Goal: Book appointment/travel/reservation

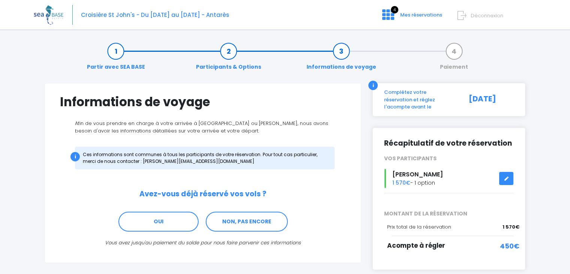
scroll to position [34, 0]
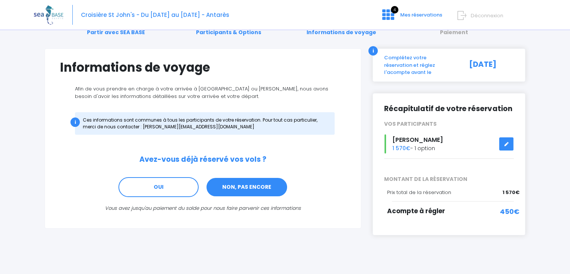
click at [235, 189] on link "NON, PAS ENCORE" at bounding box center [247, 187] width 82 height 20
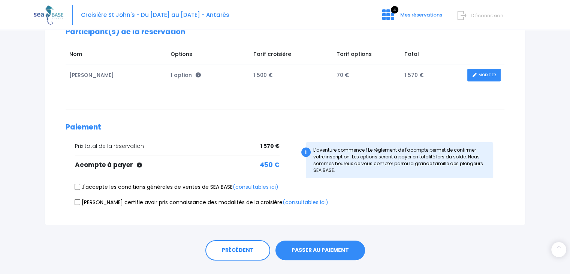
scroll to position [128, 0]
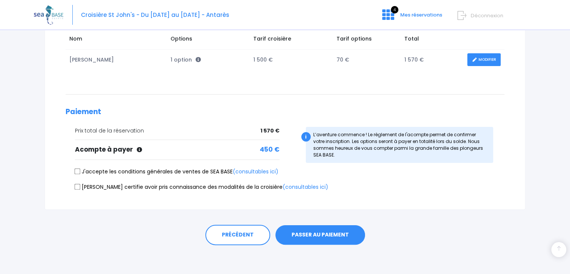
click at [77, 171] on input "J'accepte les conditions générales de ventes de SEA BASE (consultables ici)" at bounding box center [78, 171] width 6 height 6
checkbox input "true"
click at [79, 186] on input "[PERSON_NAME] certifie avoir pris connaissance des modalités de la croisière (c…" at bounding box center [78, 186] width 6 height 6
checkbox input "true"
click at [316, 233] on button "PASSER AU PAIEMENT" at bounding box center [321, 234] width 90 height 19
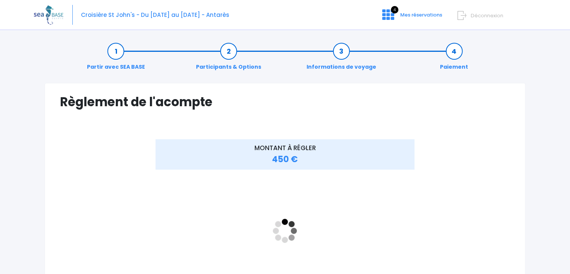
click at [342, 57] on link "Informations de voyage" at bounding box center [341, 59] width 77 height 24
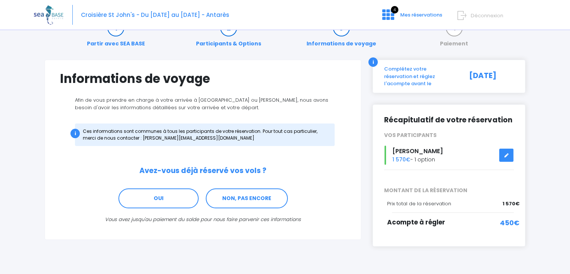
scroll to position [34, 0]
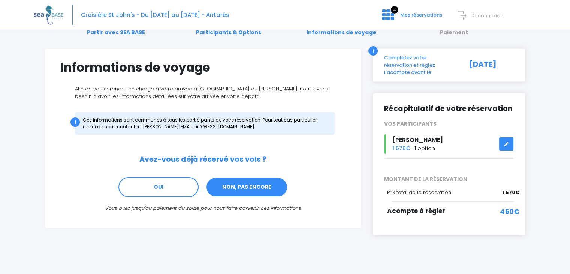
click at [243, 187] on link "NON, PAS ENCORE" at bounding box center [247, 187] width 82 height 20
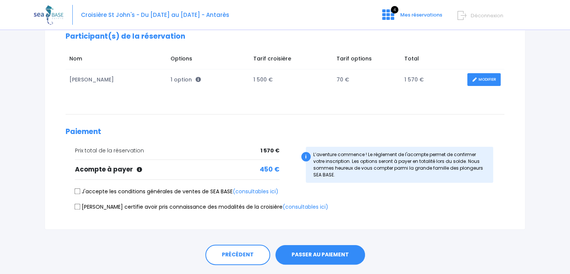
scroll to position [112, 0]
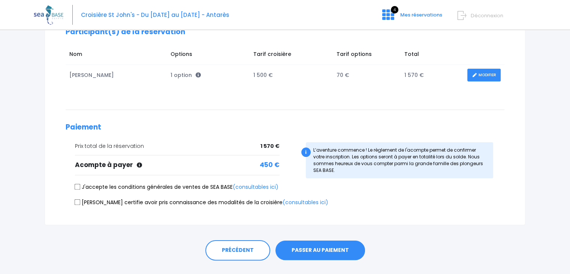
click at [77, 187] on input "J'accepte les conditions générales de ventes de SEA BASE (consultables ici)" at bounding box center [78, 187] width 6 height 6
checkbox input "true"
click at [77, 198] on label "[PERSON_NAME] certifie avoir pris connaissance des modalités de la croisière (c…" at bounding box center [201, 202] width 253 height 8
click at [77, 199] on input "[PERSON_NAME] certifie avoir pris connaissance des modalités de la croisière (c…" at bounding box center [78, 202] width 6 height 6
checkbox input "true"
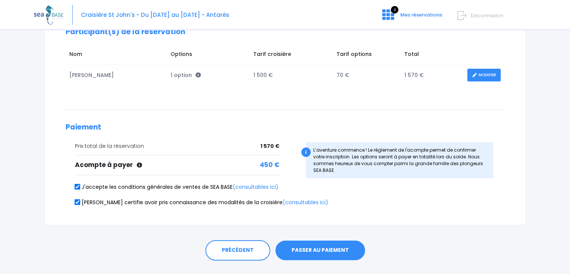
click at [351, 249] on button "PASSER AU PAIEMENT" at bounding box center [321, 249] width 90 height 19
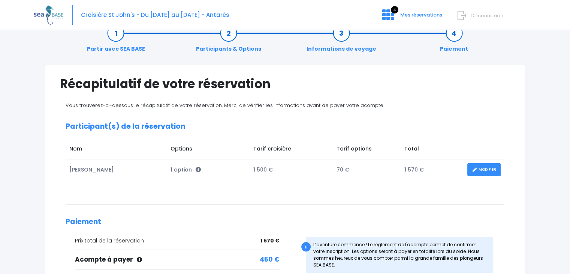
scroll to position [0, 0]
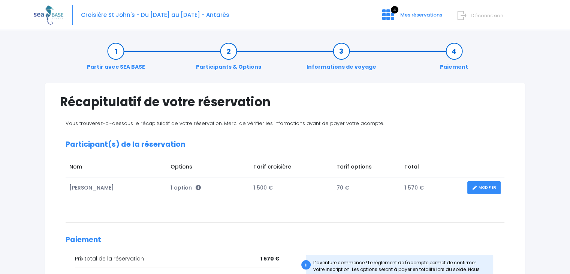
click at [231, 58] on link "Participants & Options" at bounding box center [228, 59] width 73 height 24
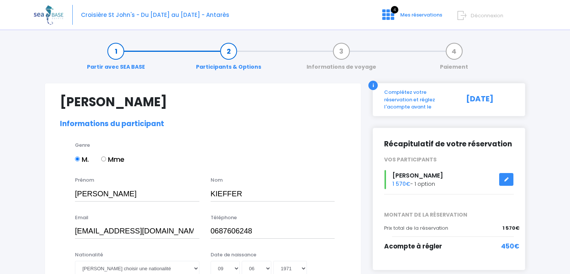
select select "N3"
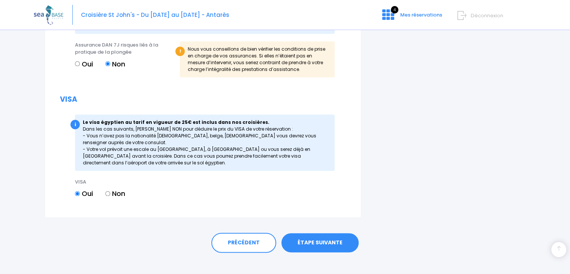
scroll to position [897, 0]
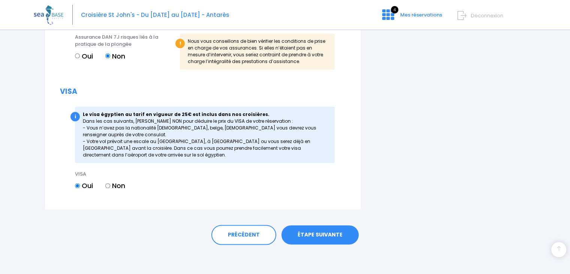
click at [301, 237] on link "ÉTAPE SUIVANTE" at bounding box center [320, 234] width 77 height 19
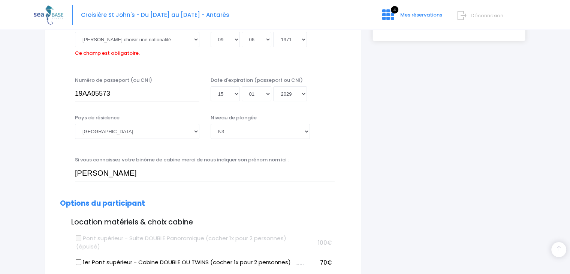
scroll to position [186, 0]
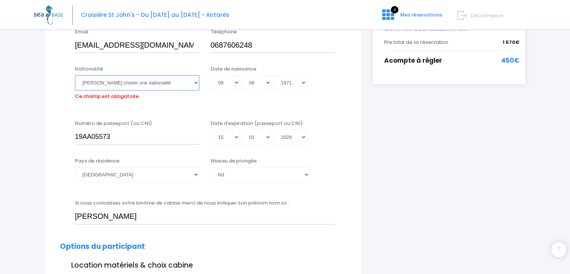
click at [104, 80] on select "Veuillez choisir une nationalité Afghane Albanaise Algerienne Allemande America…" at bounding box center [137, 82] width 124 height 15
select select "Française"
click at [75, 75] on select "Veuillez choisir une nationalité Afghane Albanaise Algerienne Allemande America…" at bounding box center [137, 82] width 124 height 15
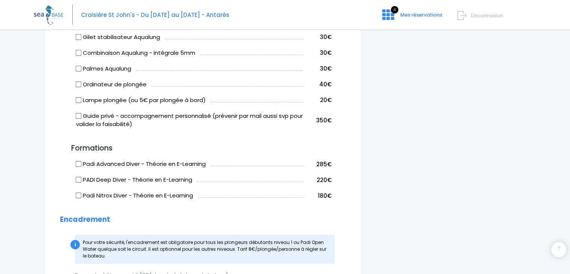
scroll to position [897, 0]
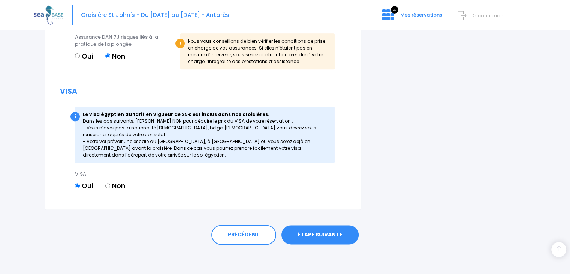
click at [346, 241] on link "ÉTAPE SUIVANTE" at bounding box center [320, 234] width 77 height 19
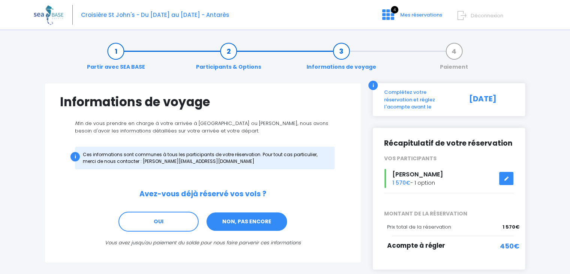
click at [259, 220] on link "NON, PAS ENCORE" at bounding box center [247, 221] width 82 height 20
